Goal: Use online tool/utility: Utilize a website feature to perform a specific function

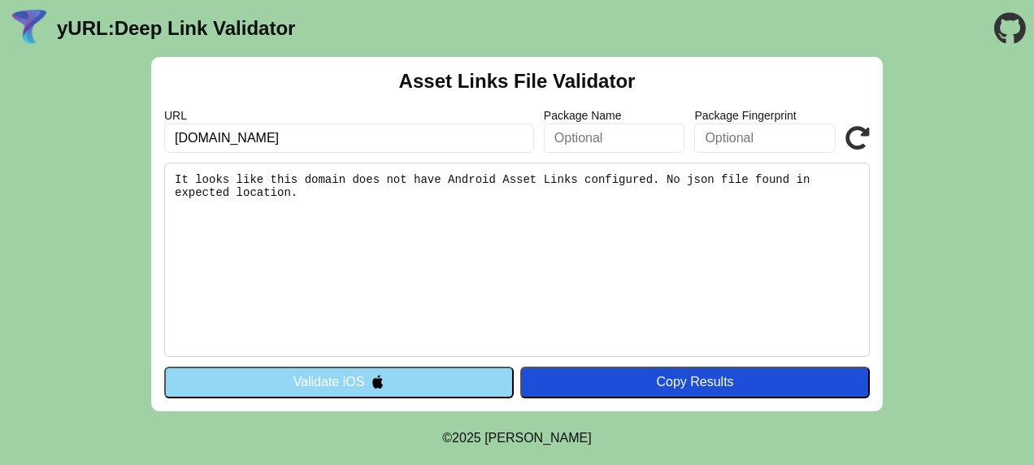
click at [409, 375] on button "Validate iOS" at bounding box center [338, 382] width 349 height 31
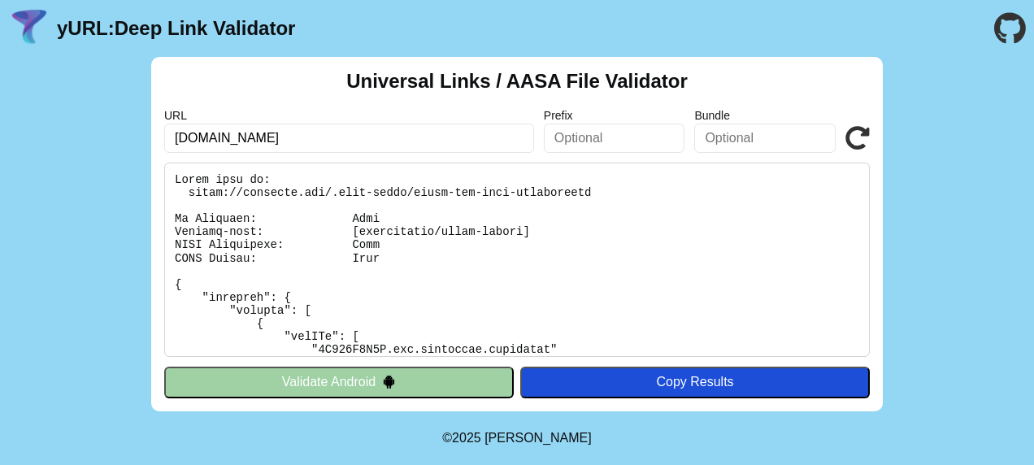
click at [409, 375] on button "Validate Android" at bounding box center [338, 382] width 349 height 31
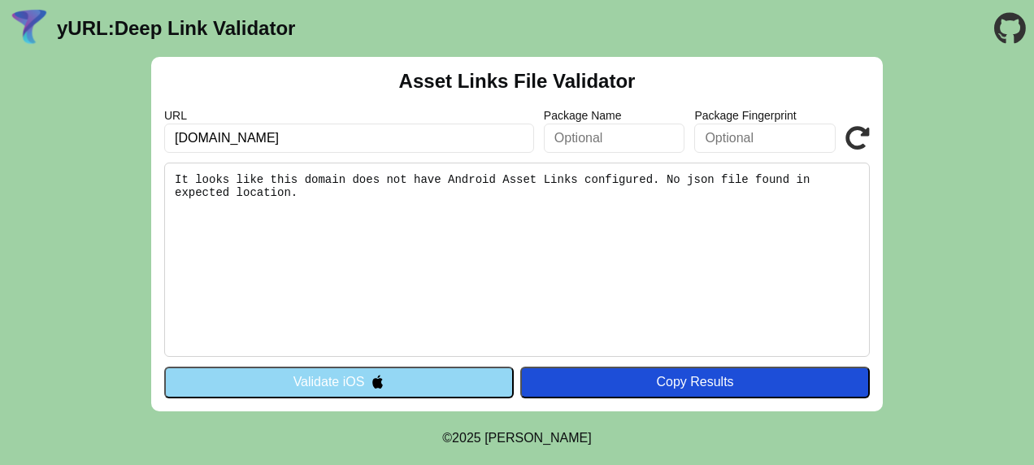
click at [409, 375] on button "Validate iOS" at bounding box center [338, 382] width 349 height 31
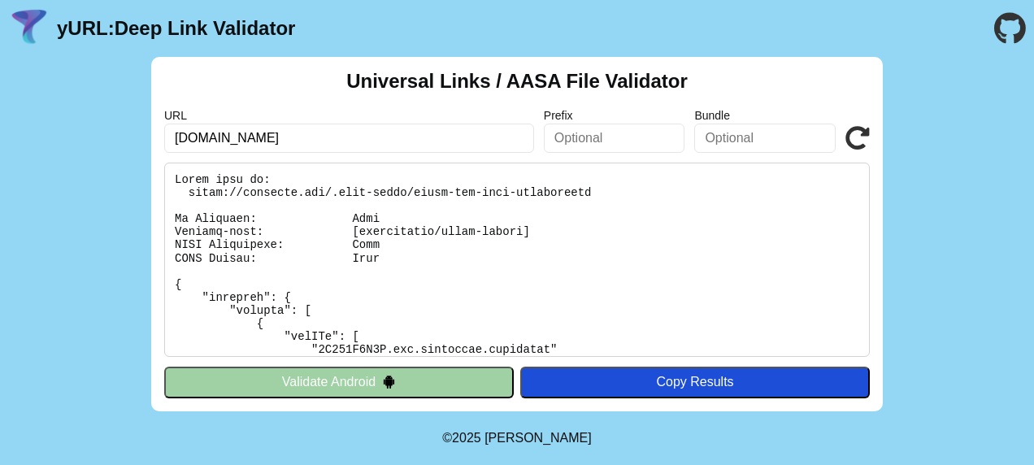
click at [409, 375] on button "Validate Android" at bounding box center [338, 382] width 349 height 31
